Goal: Transaction & Acquisition: Purchase product/service

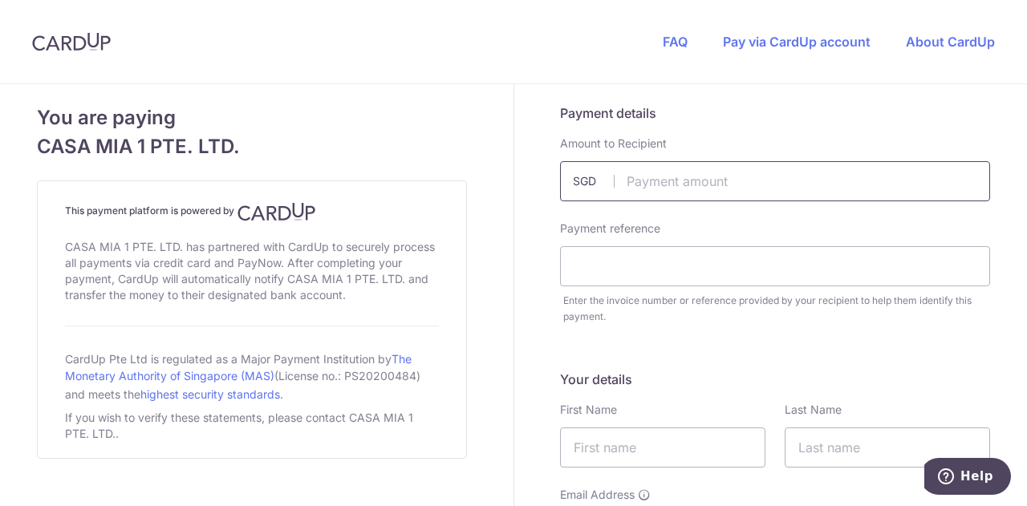
click at [630, 184] on input "text" at bounding box center [775, 181] width 430 height 40
click at [679, 176] on input "text" at bounding box center [775, 181] width 430 height 40
paste input "1,848.14"
type input "1848.14"
click at [624, 274] on input "text" at bounding box center [775, 266] width 430 height 40
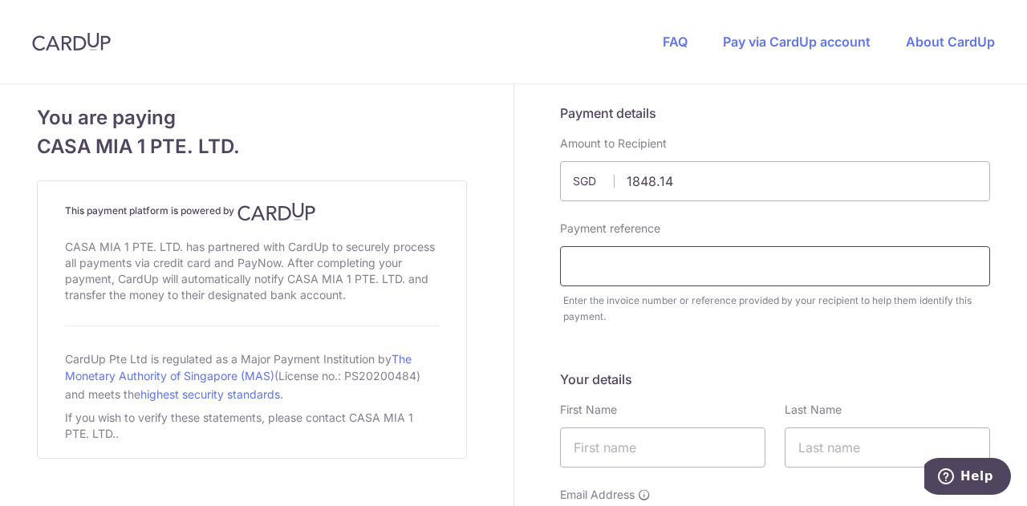
paste input "Invoice 18342 [DATE] Am"
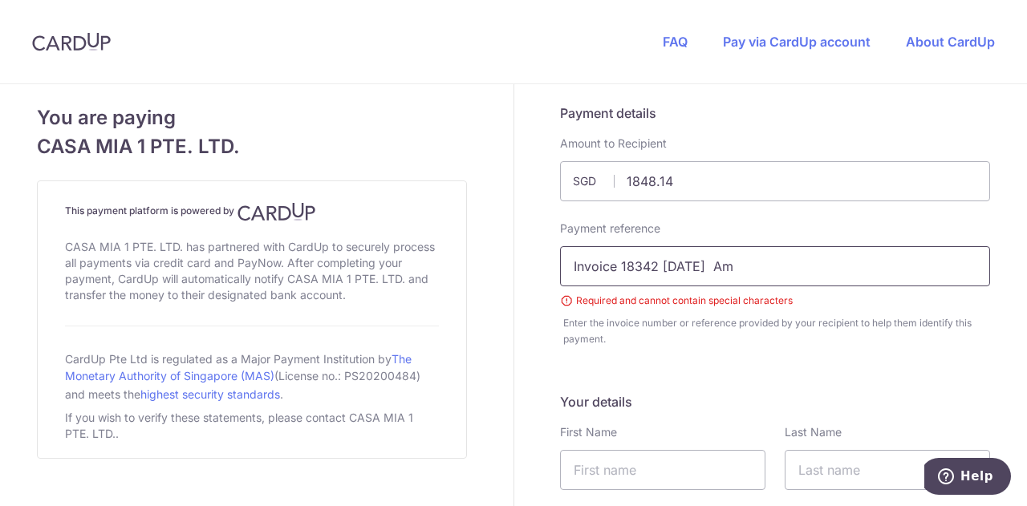
click at [733, 267] on input "Invoice 18342 [DATE] Am" at bounding box center [775, 266] width 430 height 40
drag, startPoint x: 766, startPoint y: 264, endPoint x: 658, endPoint y: 257, distance: 108.5
click at [658, 257] on input "Invoice 18342 [DATE] Am" at bounding box center [775, 266] width 430 height 40
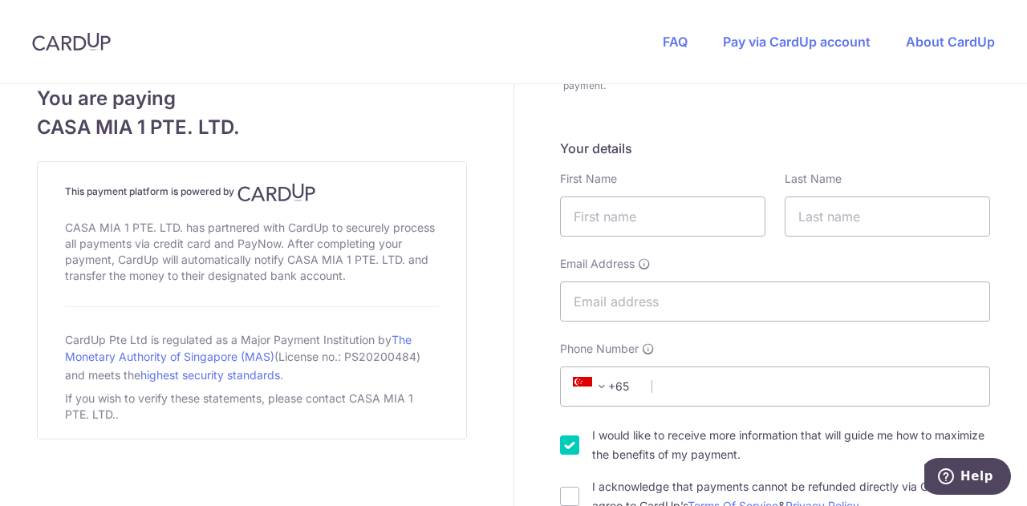
scroll to position [232, 0]
type input "Invoice 18342 Aminzul"
click at [642, 219] on input "text" at bounding box center [662, 216] width 205 height 40
type input "Aminzul"
type input "Davaapurev"
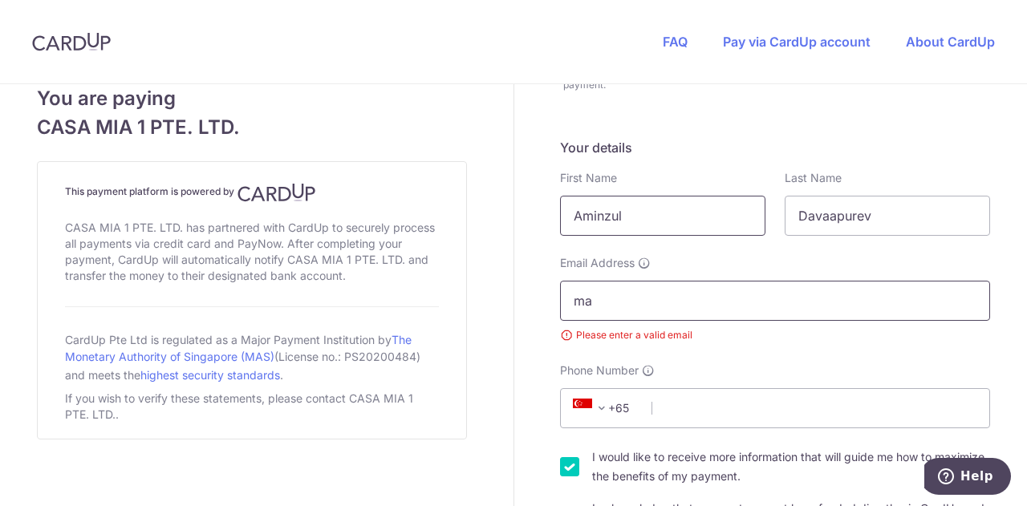
type input "m"
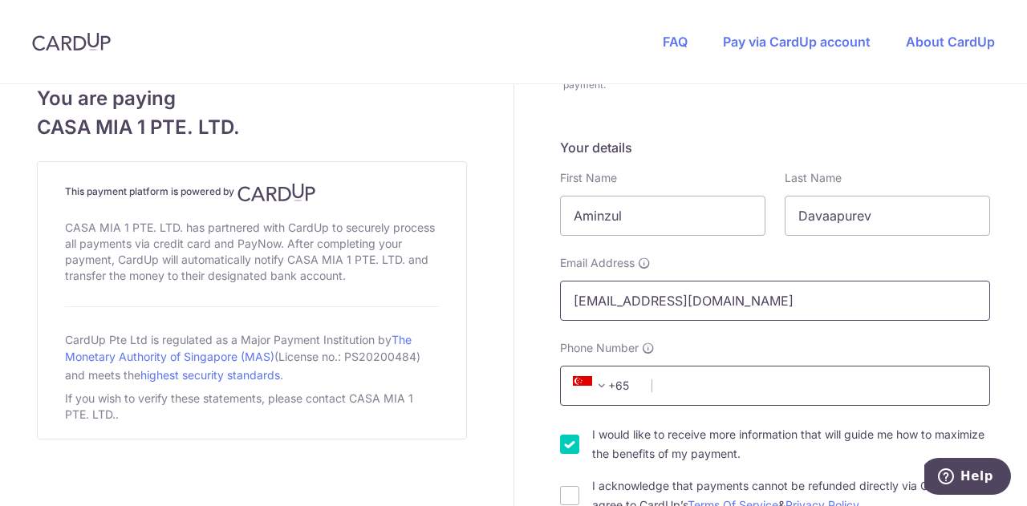
type input "[EMAIL_ADDRESS][DOMAIN_NAME]"
click at [707, 373] on input "Phone Number" at bounding box center [775, 386] width 430 height 40
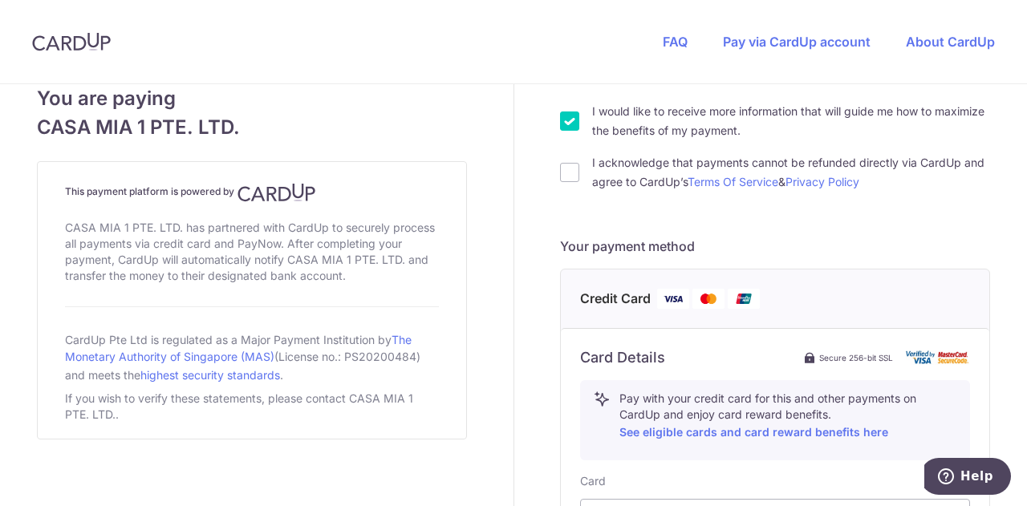
scroll to position [556, 0]
type input "81666371"
click at [561, 171] on input "I acknowledge that payments cannot be refunded directly via CardUp and agree to…" at bounding box center [569, 171] width 19 height 19
checkbox input "true"
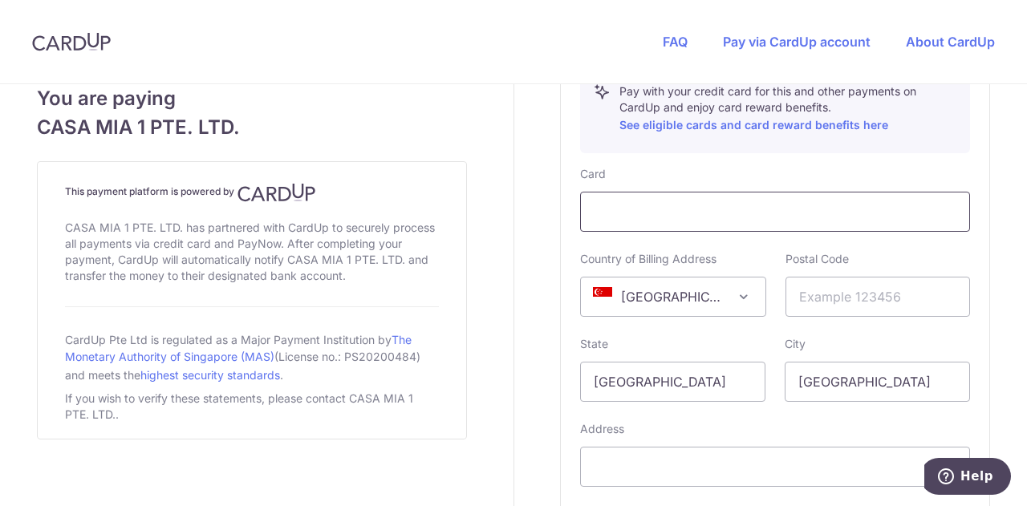
scroll to position [858, 0]
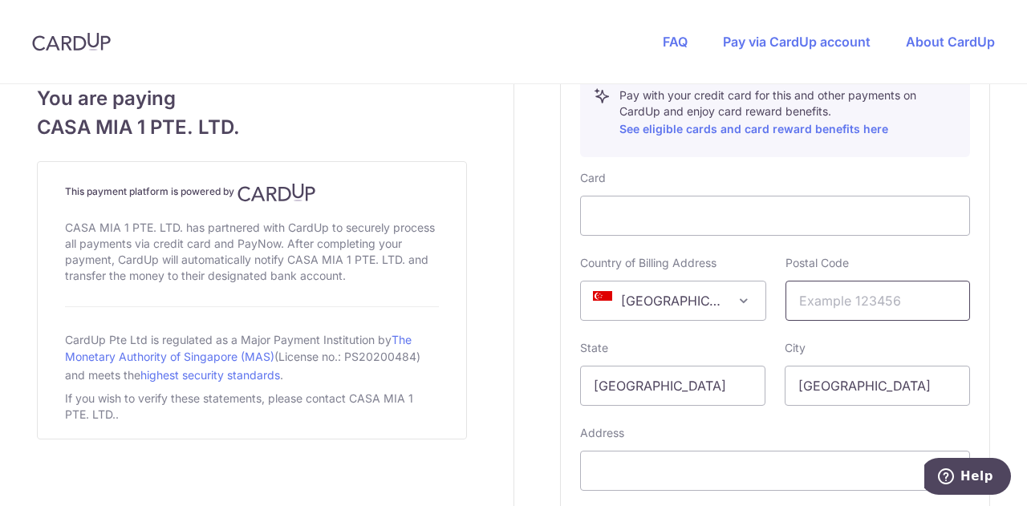
click at [857, 290] on input "text" at bounding box center [877, 301] width 185 height 40
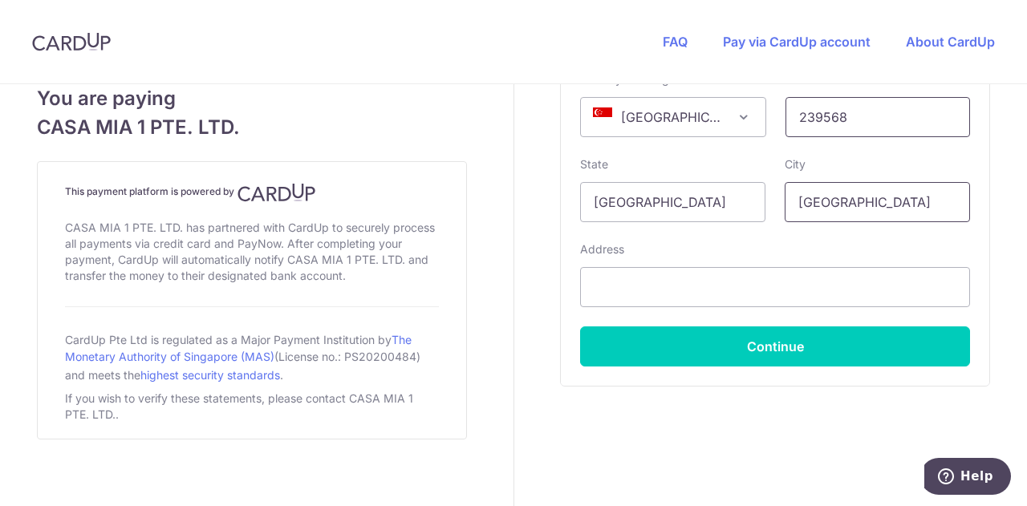
scroll to position [1044, 0]
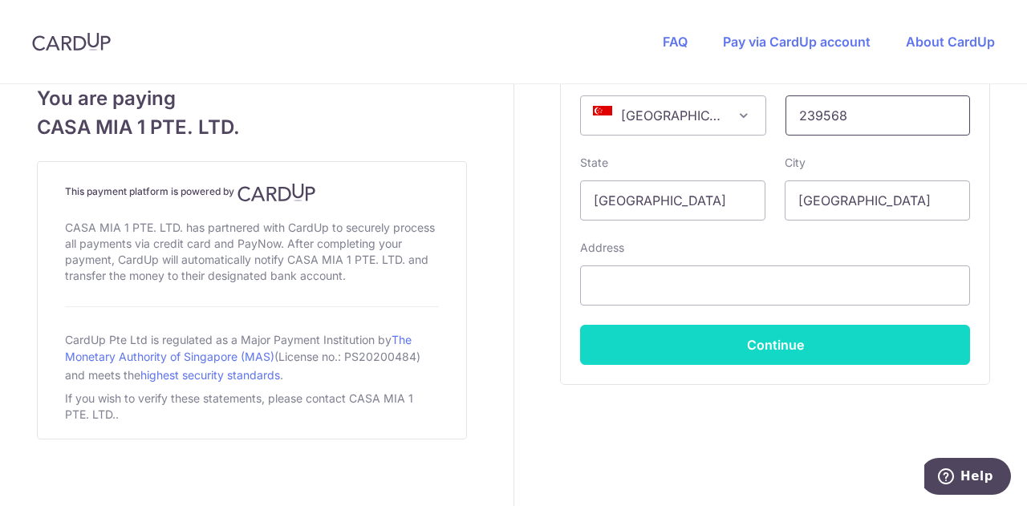
type input "239568"
click at [766, 342] on button "Continue" at bounding box center [775, 345] width 390 height 40
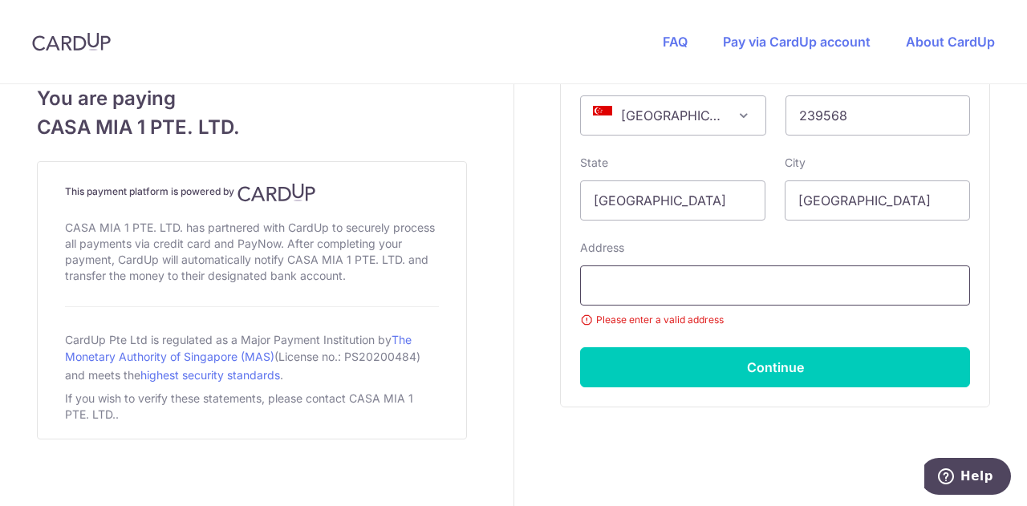
paste input "[STREET_ADDRESS]"
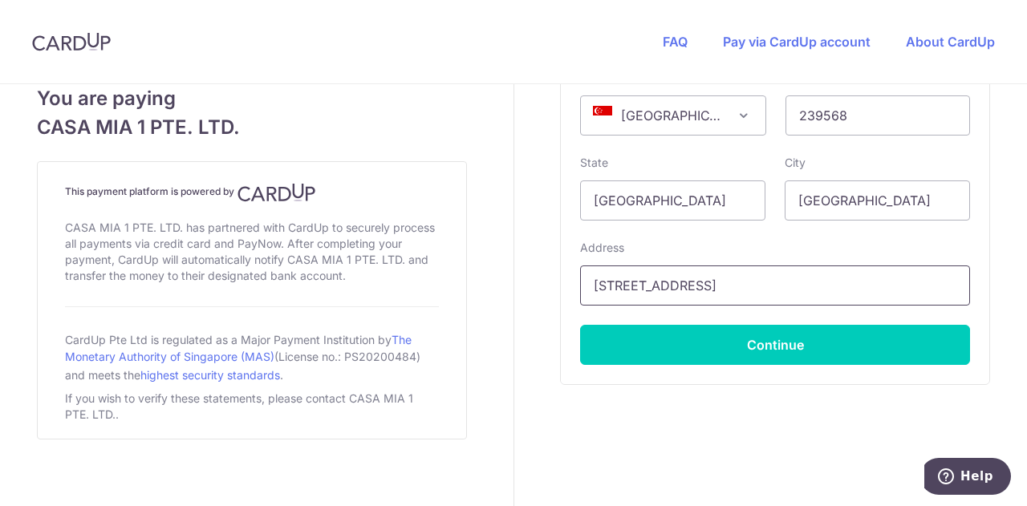
type input "[STREET_ADDRESS]"
click at [719, 364] on div "Card Details Secure 256-bit SSL Pay with your credit card for this and other pa…" at bounding box center [775, 112] width 428 height 545
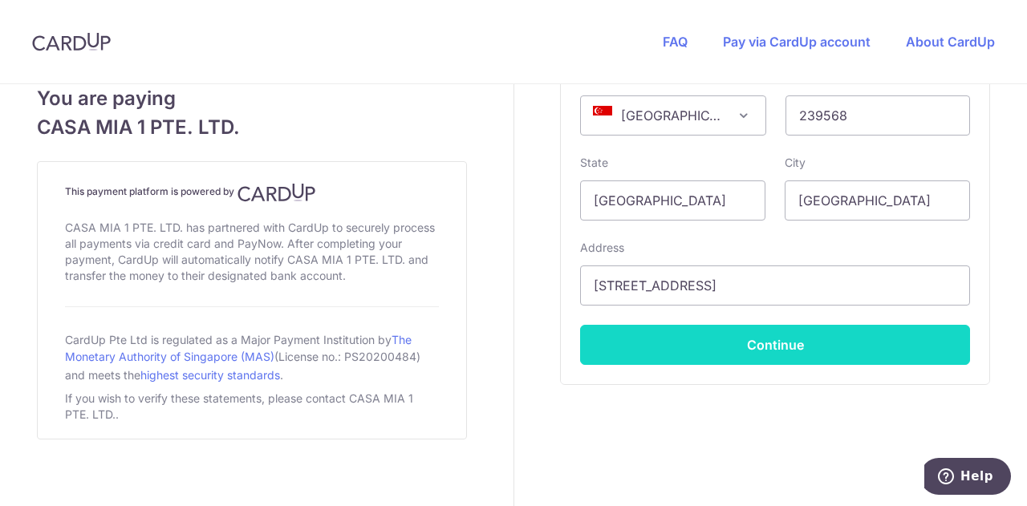
click at [720, 347] on button "Continue" at bounding box center [775, 345] width 390 height 40
type input "**** 8100"
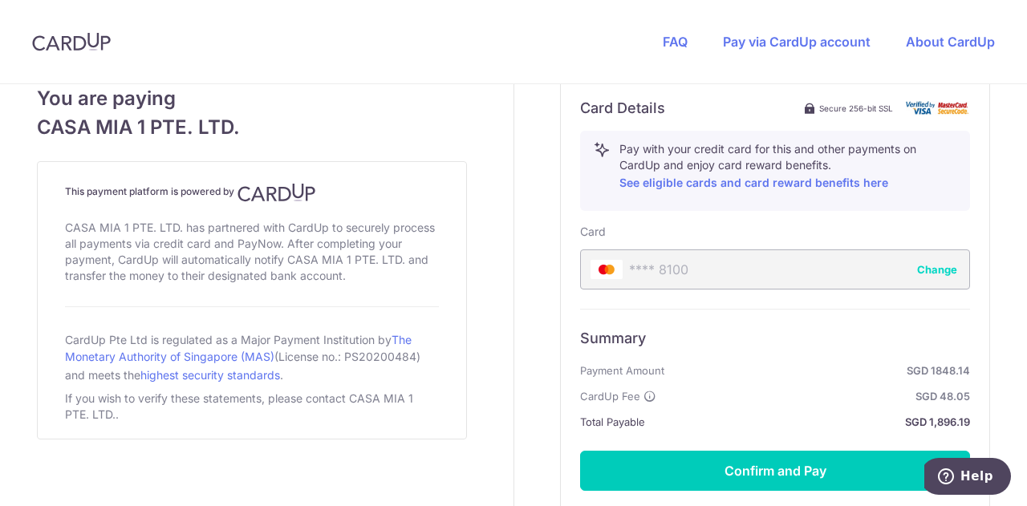
scroll to position [805, 0]
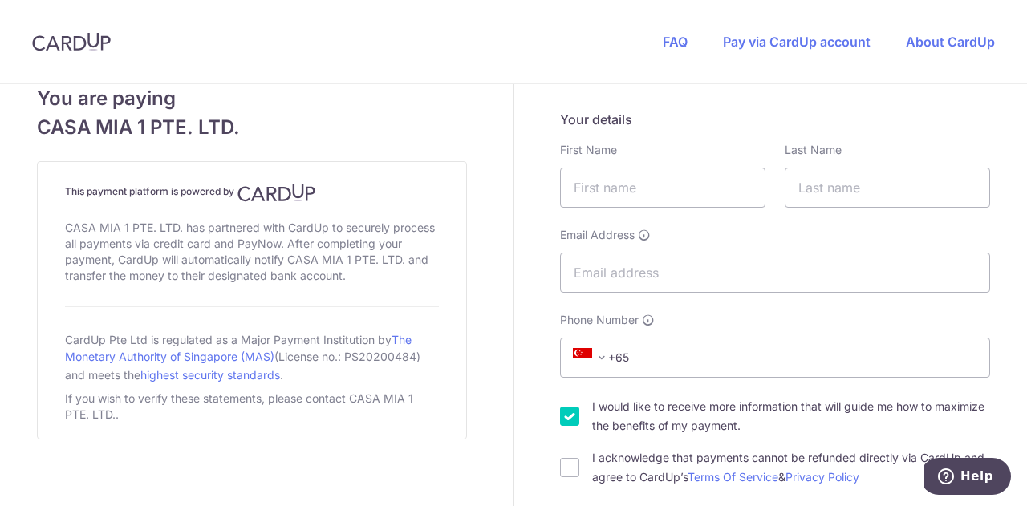
scroll to position [259, 0]
click at [581, 200] on input "text" at bounding box center [662, 188] width 205 height 40
click at [672, 43] on link "FAQ" at bounding box center [675, 42] width 25 height 16
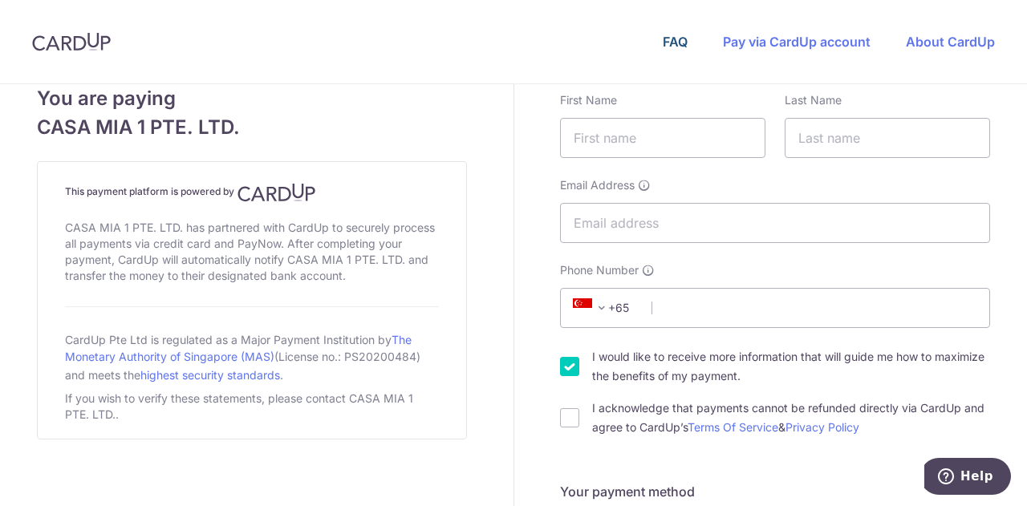
scroll to position [320, 0]
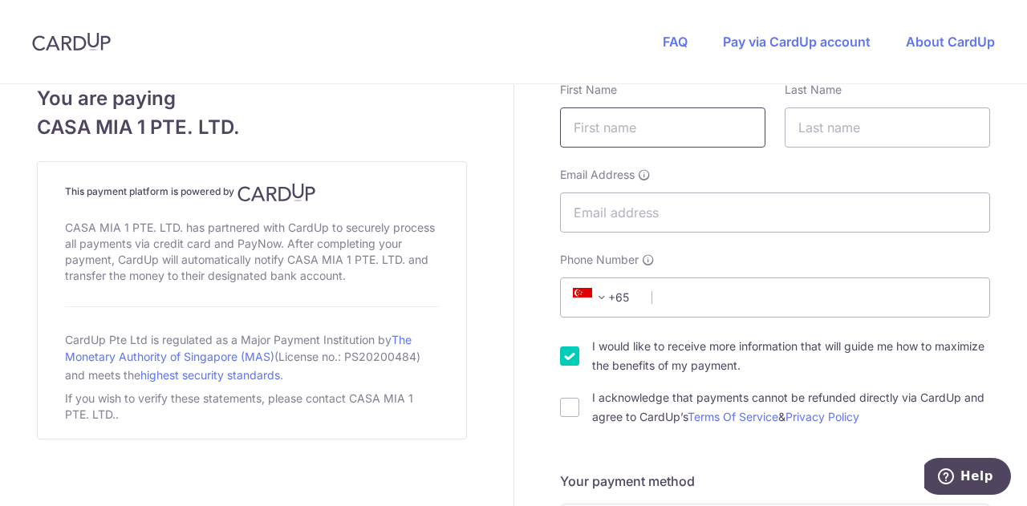
click at [582, 129] on input "text" at bounding box center [662, 127] width 205 height 40
type input "Aminzul"
type input "Davaapure"
type input "v"
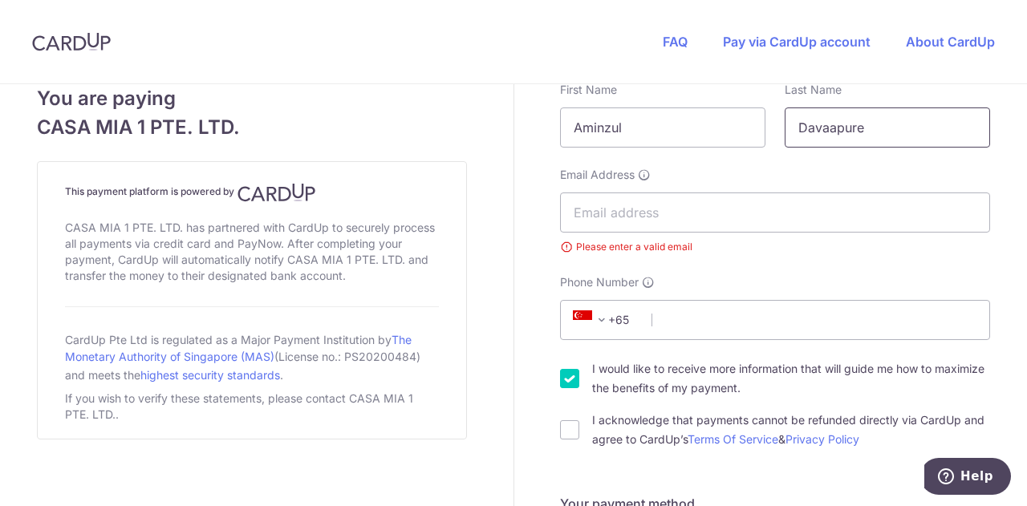
click at [916, 127] on input "Davaapure" at bounding box center [886, 127] width 205 height 40
type input "Davaapurev"
type input "[EMAIL_ADDRESS][DOMAIN_NAME]"
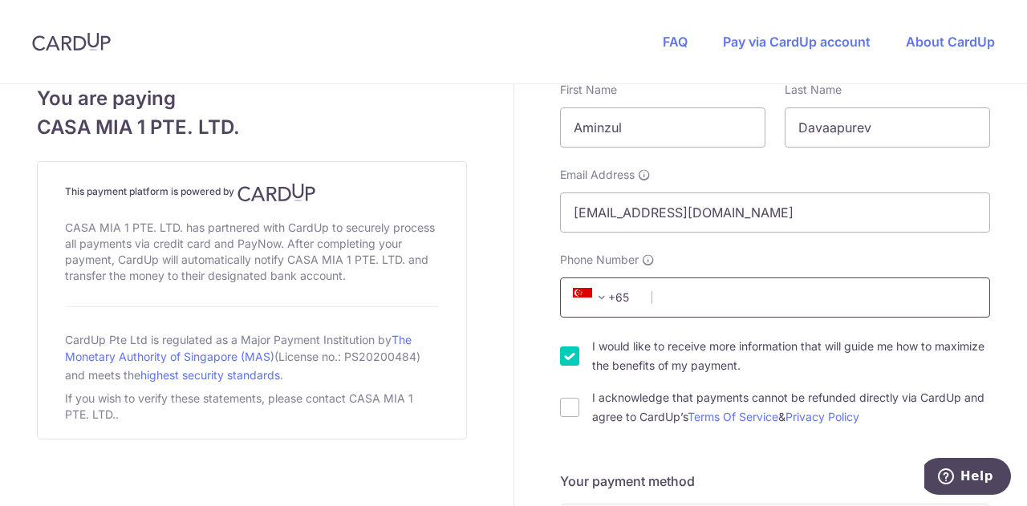
click at [793, 298] on input "Phone Number" at bounding box center [775, 298] width 430 height 40
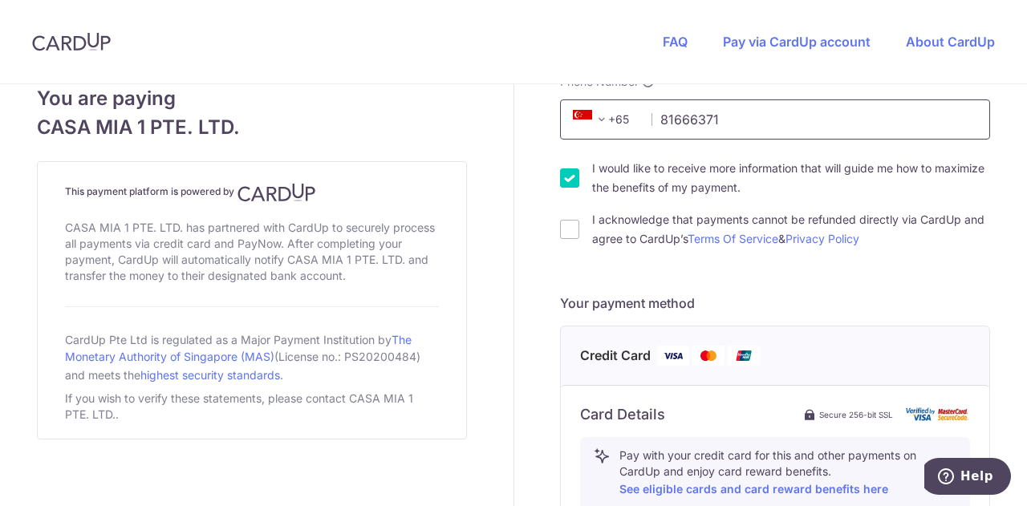
scroll to position [499, 0]
type input "81666371"
click at [563, 229] on input "I acknowledge that payments cannot be refunded directly via CardUp and agree to…" at bounding box center [569, 228] width 19 height 19
checkbox input "true"
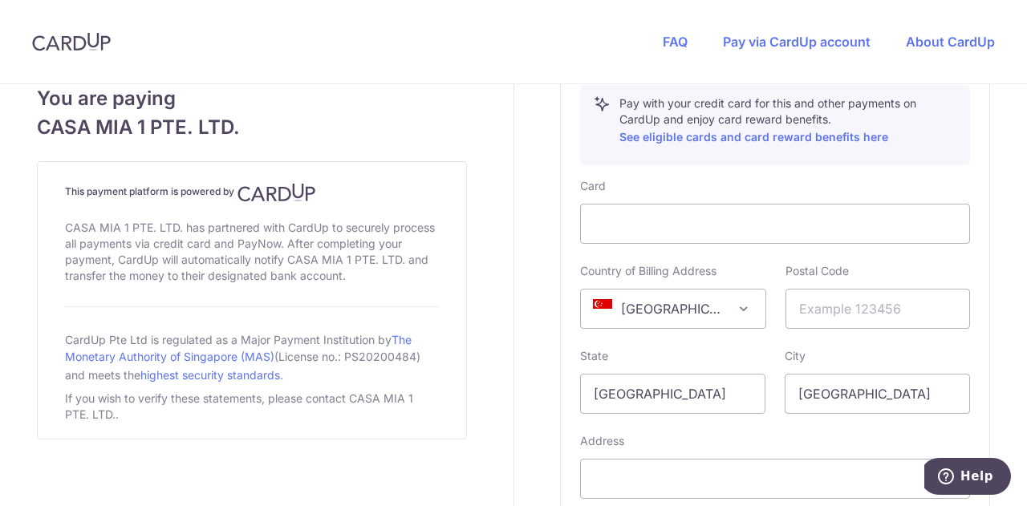
scroll to position [905, 0]
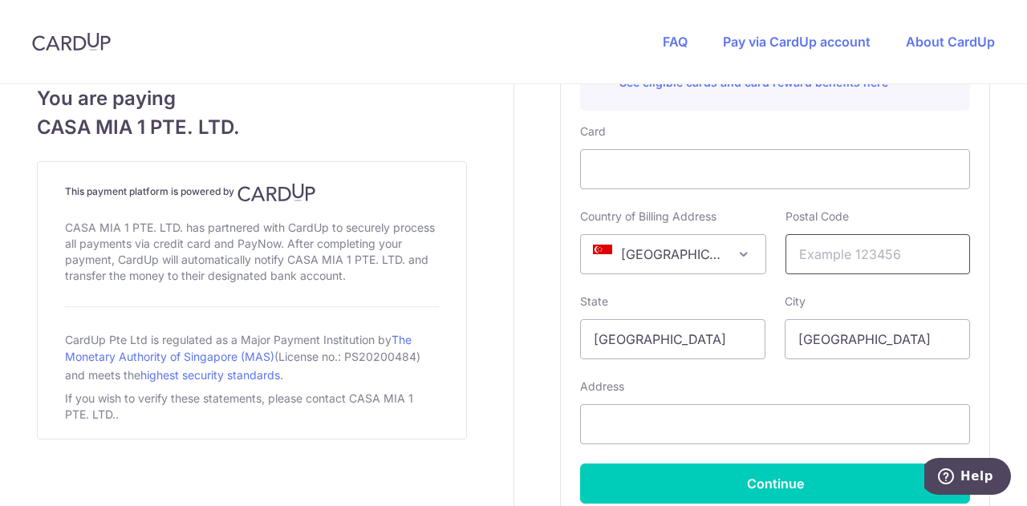
click at [815, 237] on input "text" at bounding box center [877, 254] width 185 height 40
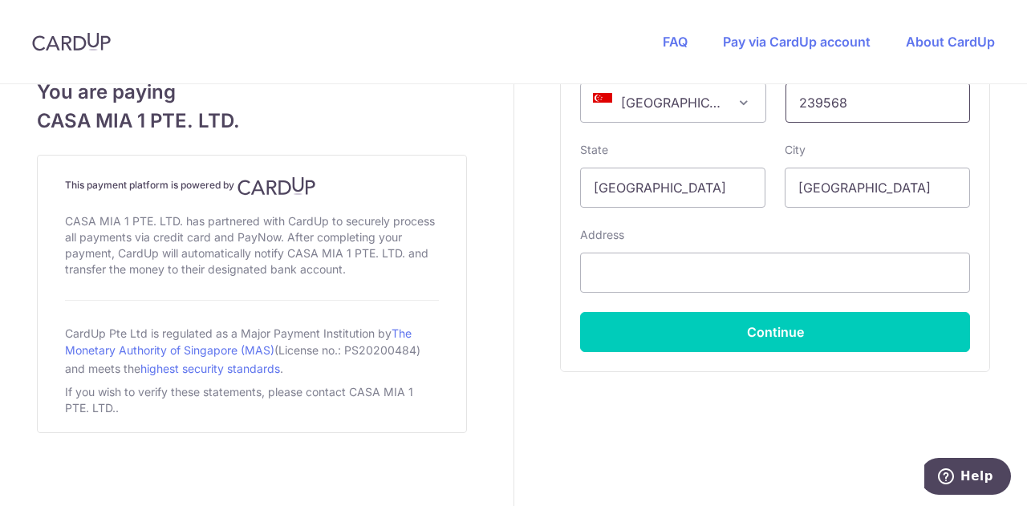
type input "239568"
click at [709, 283] on input "text" at bounding box center [775, 273] width 390 height 40
paste input "[STREET_ADDRESS]"
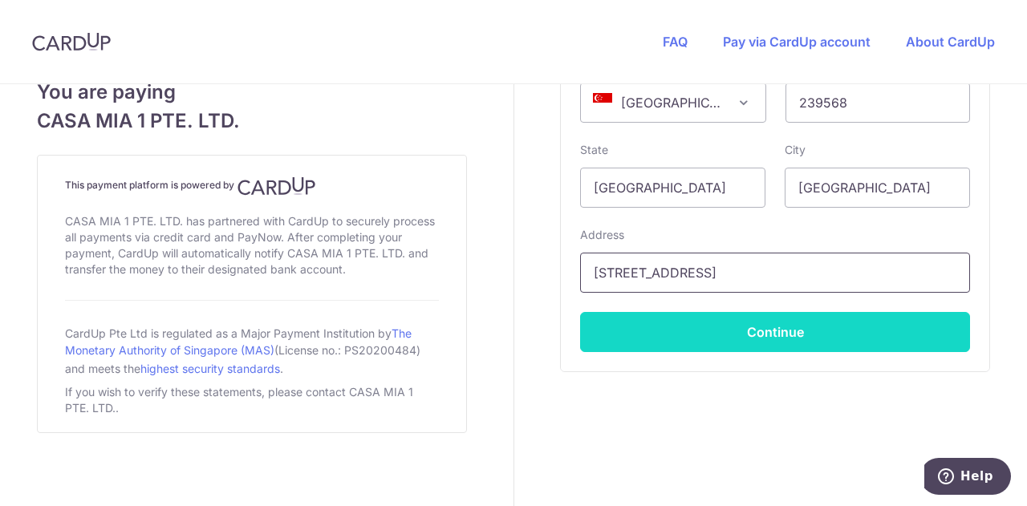
type input "[STREET_ADDRESS]"
click at [735, 330] on button "Continue" at bounding box center [775, 332] width 390 height 40
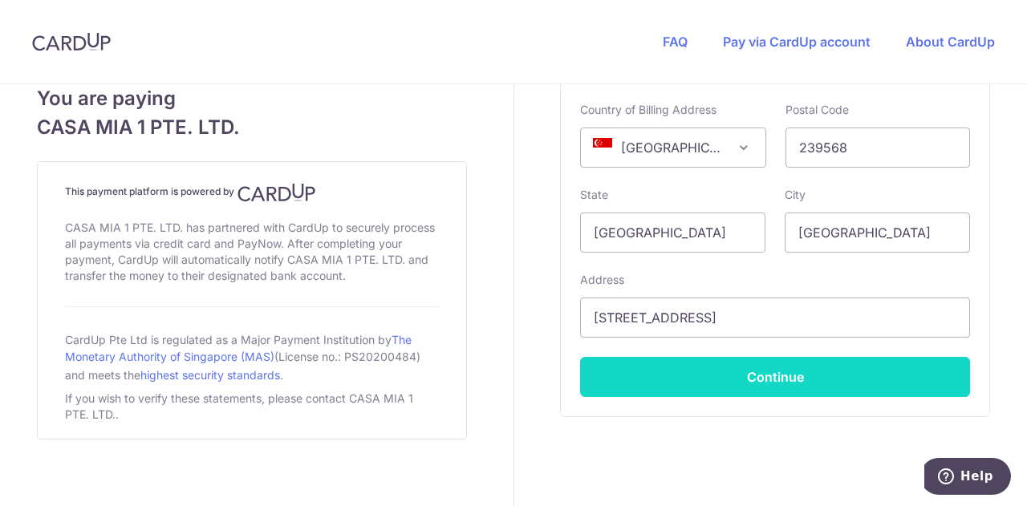
scroll to position [0, 0]
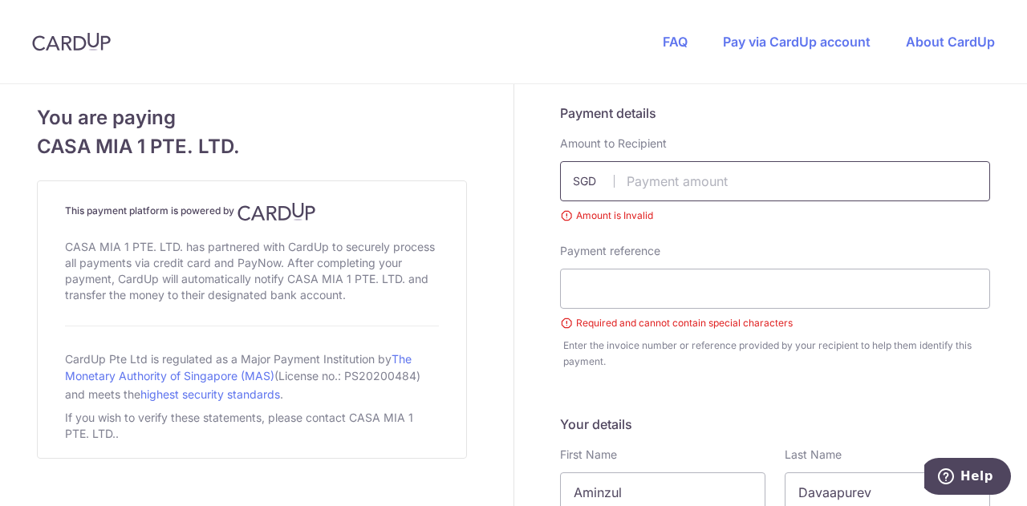
paste input "1,848.14"
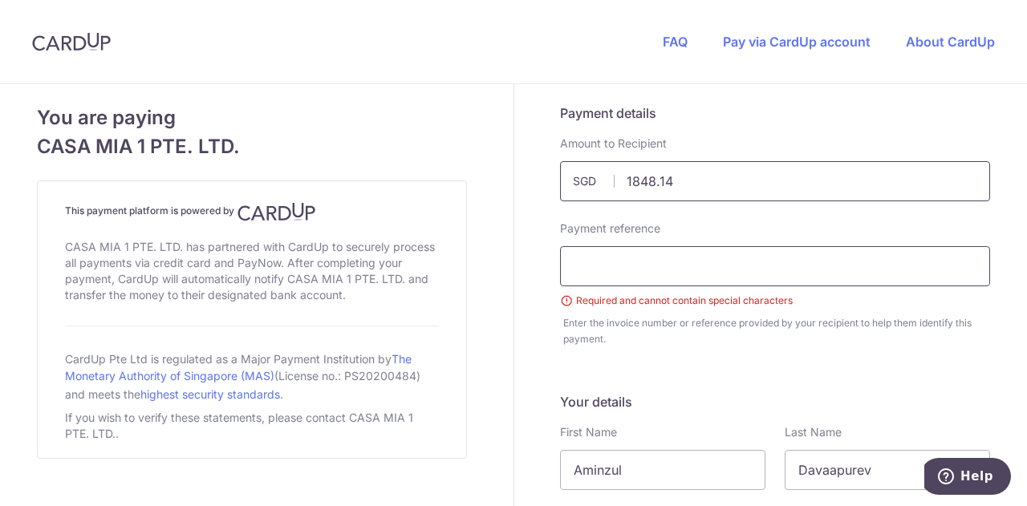
type input "1848.14"
click at [574, 247] on input "text" at bounding box center [775, 266] width 430 height 40
paste input "Invoice 18342"
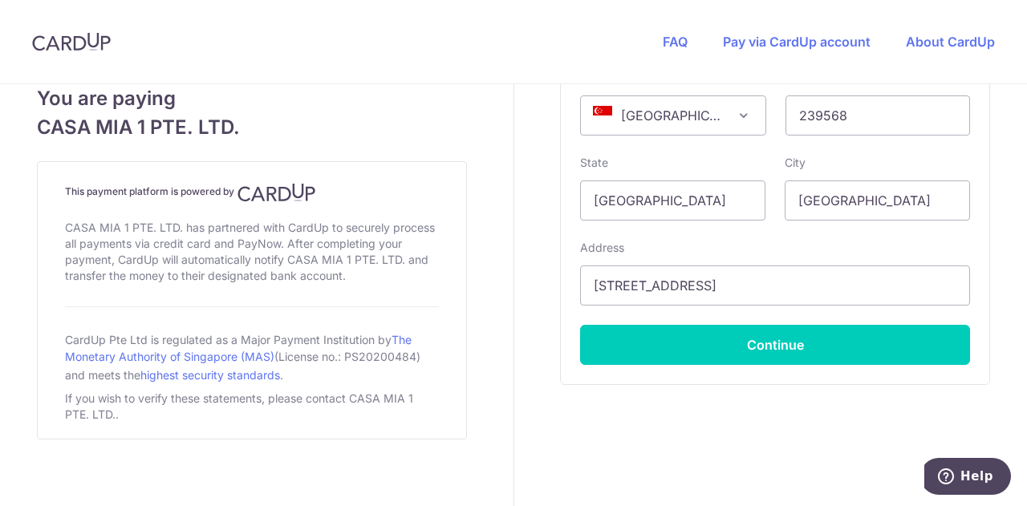
scroll to position [1056, 0]
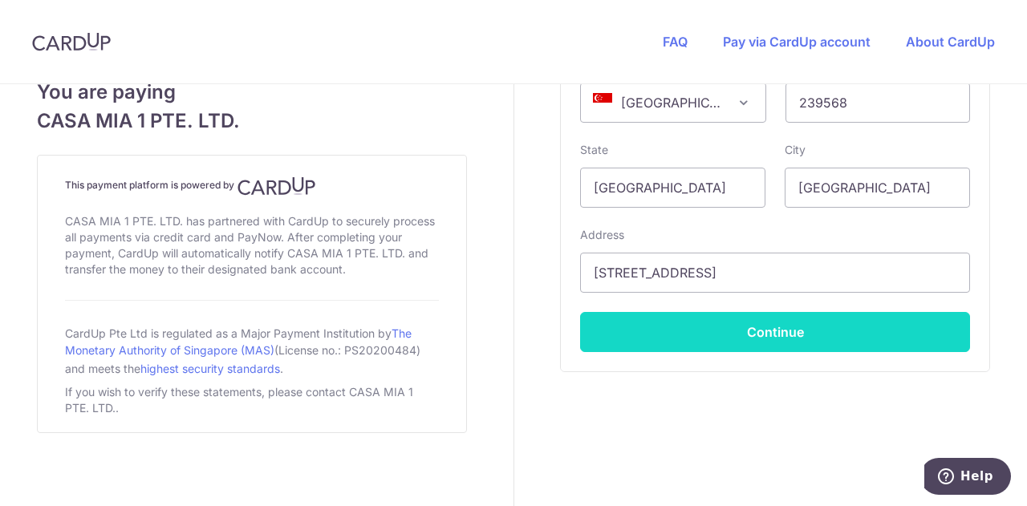
type input "Invoice 18342 Aminzul"
click at [763, 350] on button "Continue" at bounding box center [775, 332] width 390 height 40
type input "**** 8100"
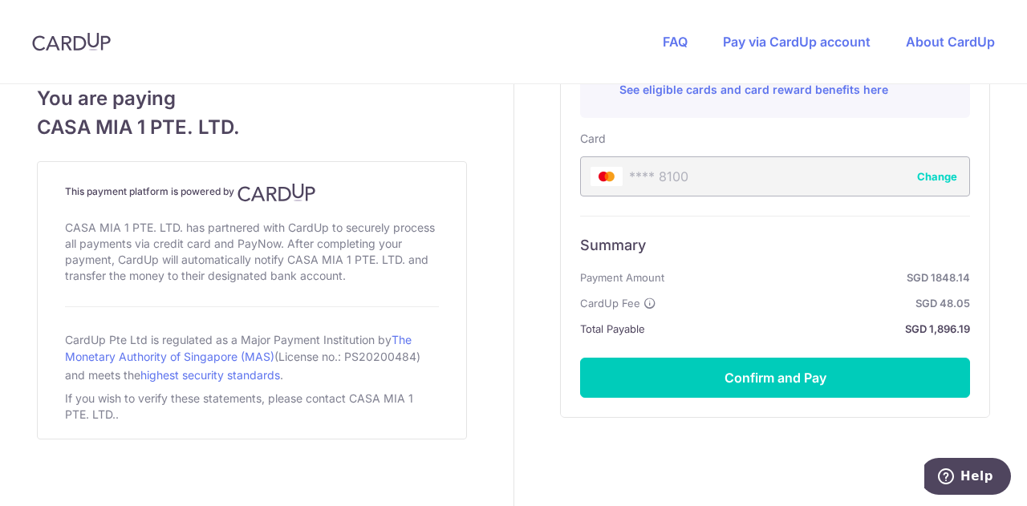
scroll to position [911, 0]
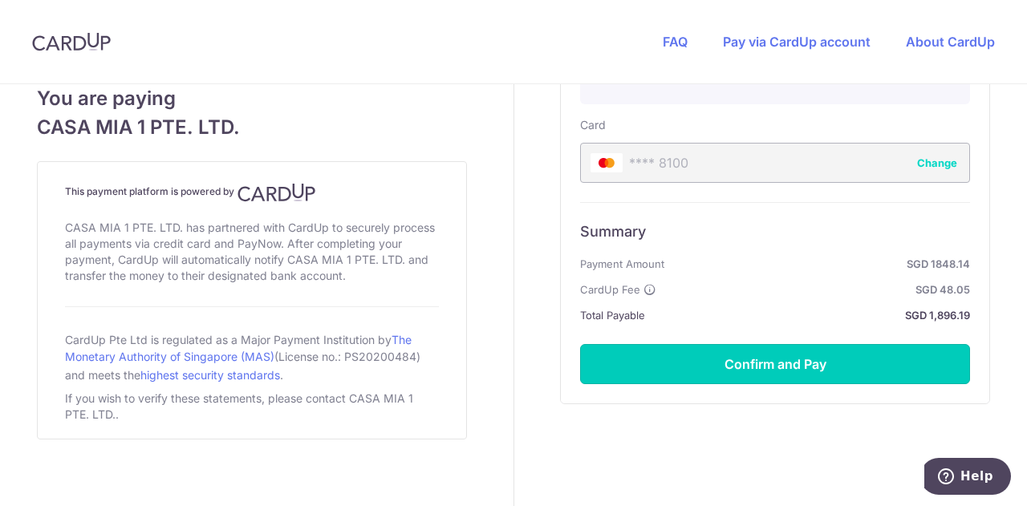
click at [763, 350] on button "Confirm and Pay" at bounding box center [775, 364] width 390 height 40
